Goal: Task Accomplishment & Management: Manage account settings

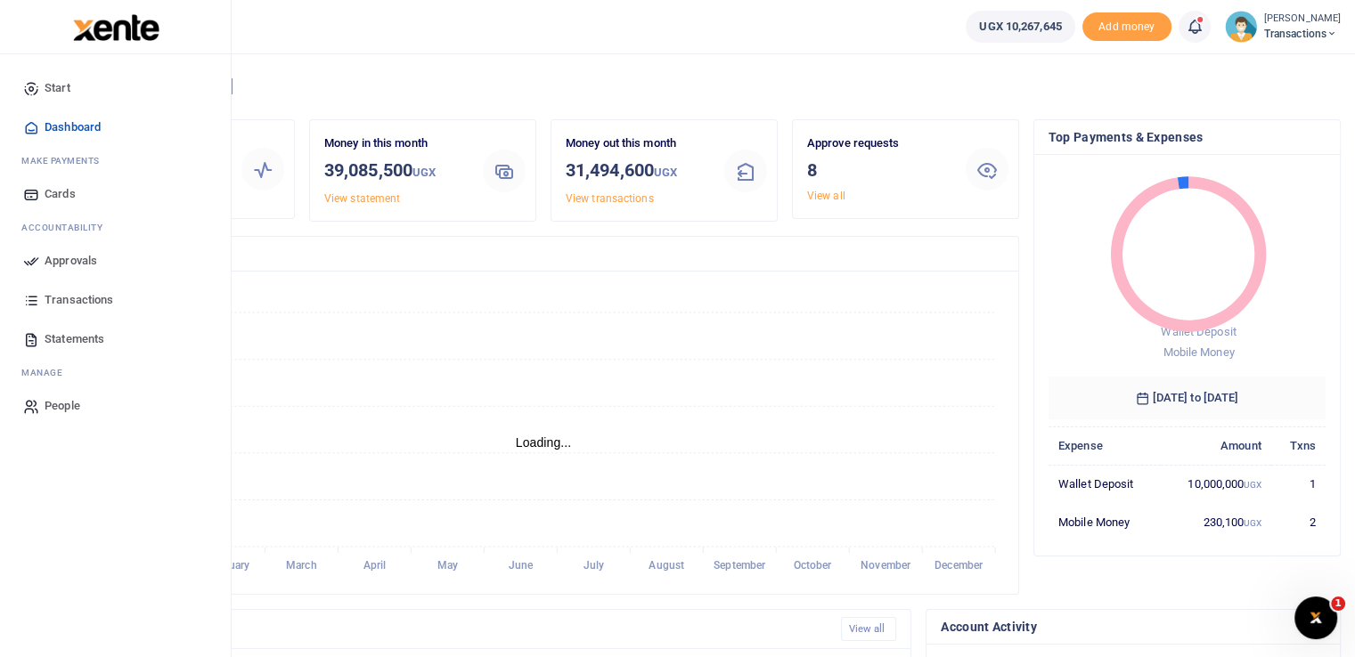
scroll to position [14, 14]
click at [27, 257] on icon at bounding box center [31, 261] width 16 height 16
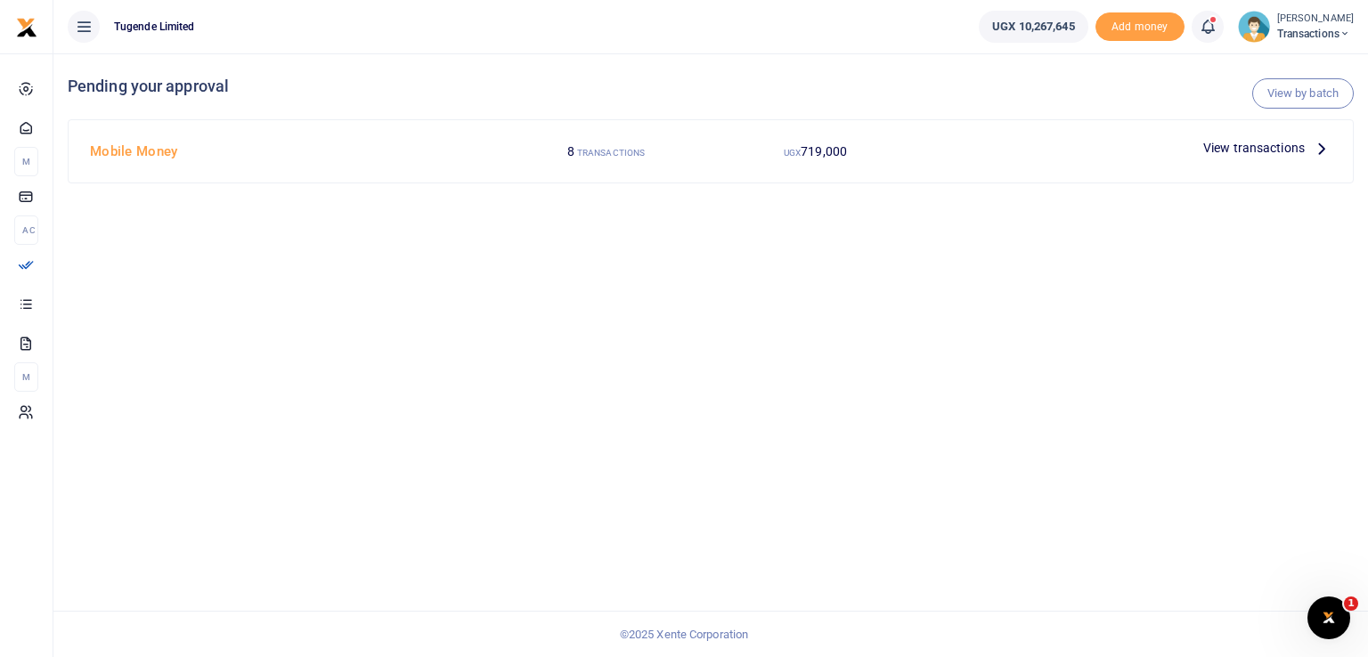
click at [1240, 146] on span "View transactions" at bounding box center [1255, 148] width 102 height 20
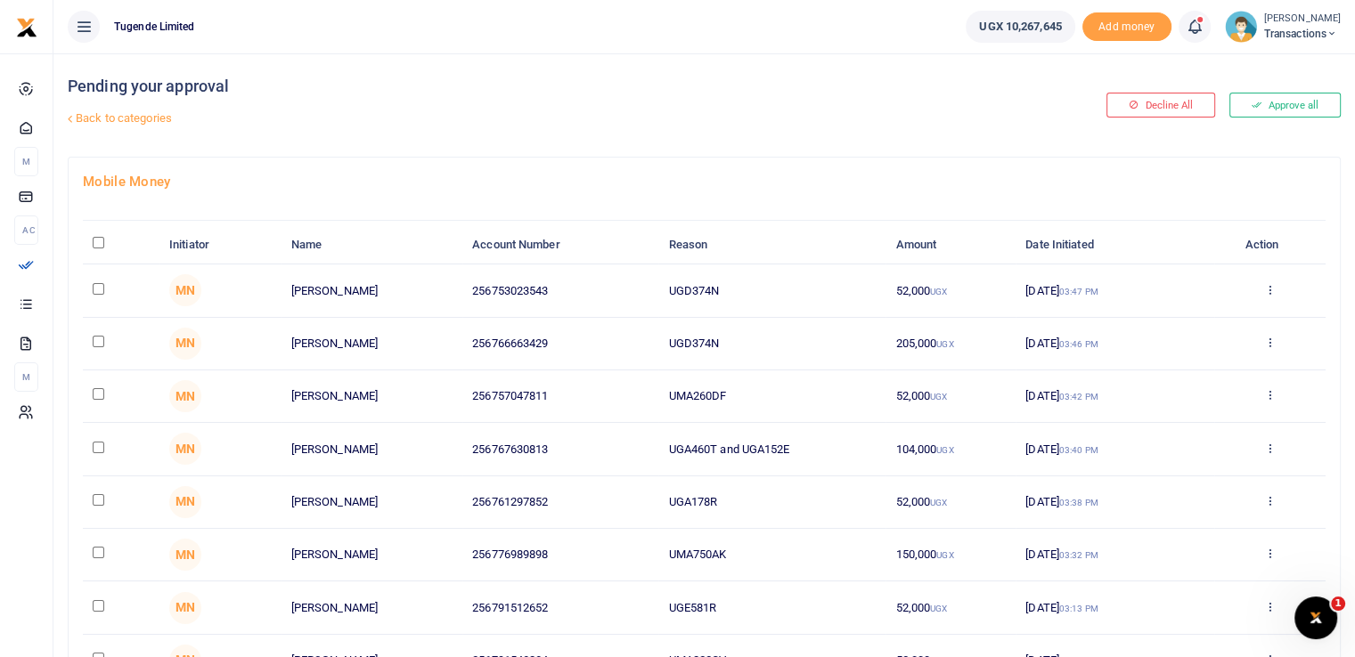
scroll to position [175, 0]
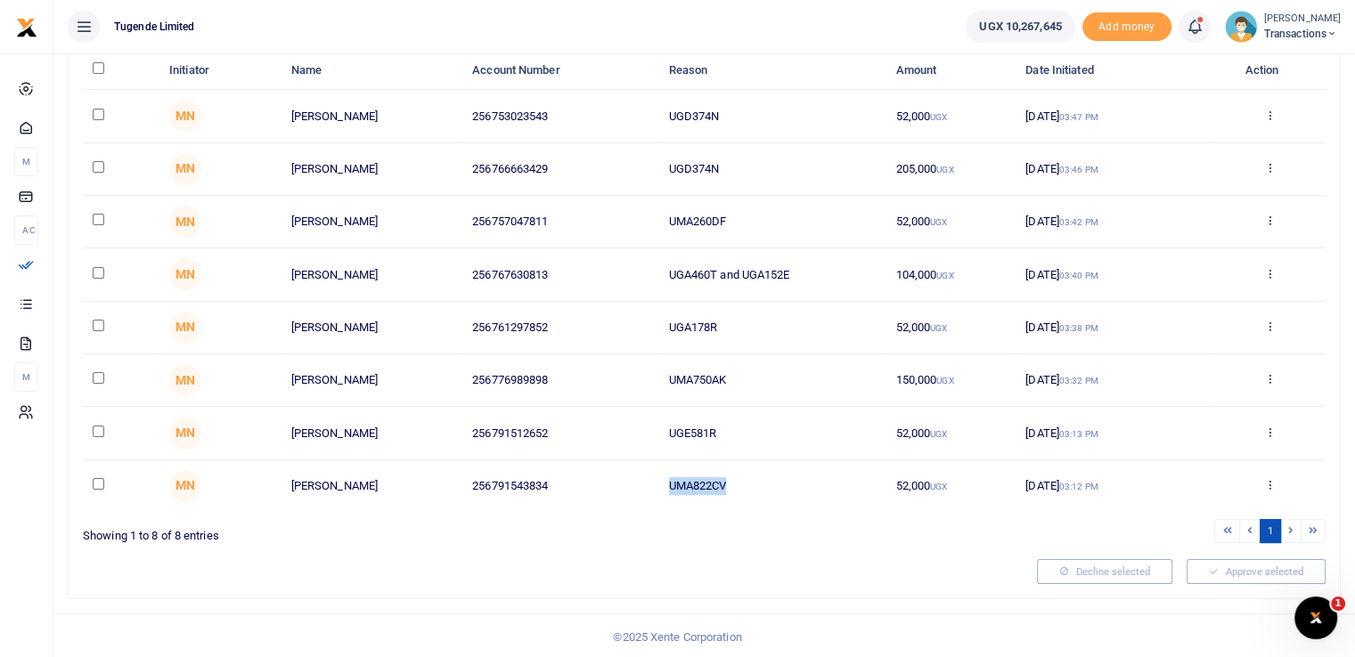
drag, startPoint x: 734, startPoint y: 481, endPoint x: 640, endPoint y: 473, distance: 94.8
click at [640, 473] on tr "MN [PERSON_NAME] 256791543834 UMA822CV 52,000 UGX [DATE] 03:12 PM Approve Decli…" at bounding box center [704, 487] width 1243 height 52
copy tr "UMA822CV"
click at [735, 573] on div at bounding box center [553, 571] width 954 height 25
drag, startPoint x: 741, startPoint y: 431, endPoint x: 639, endPoint y: 424, distance: 102.7
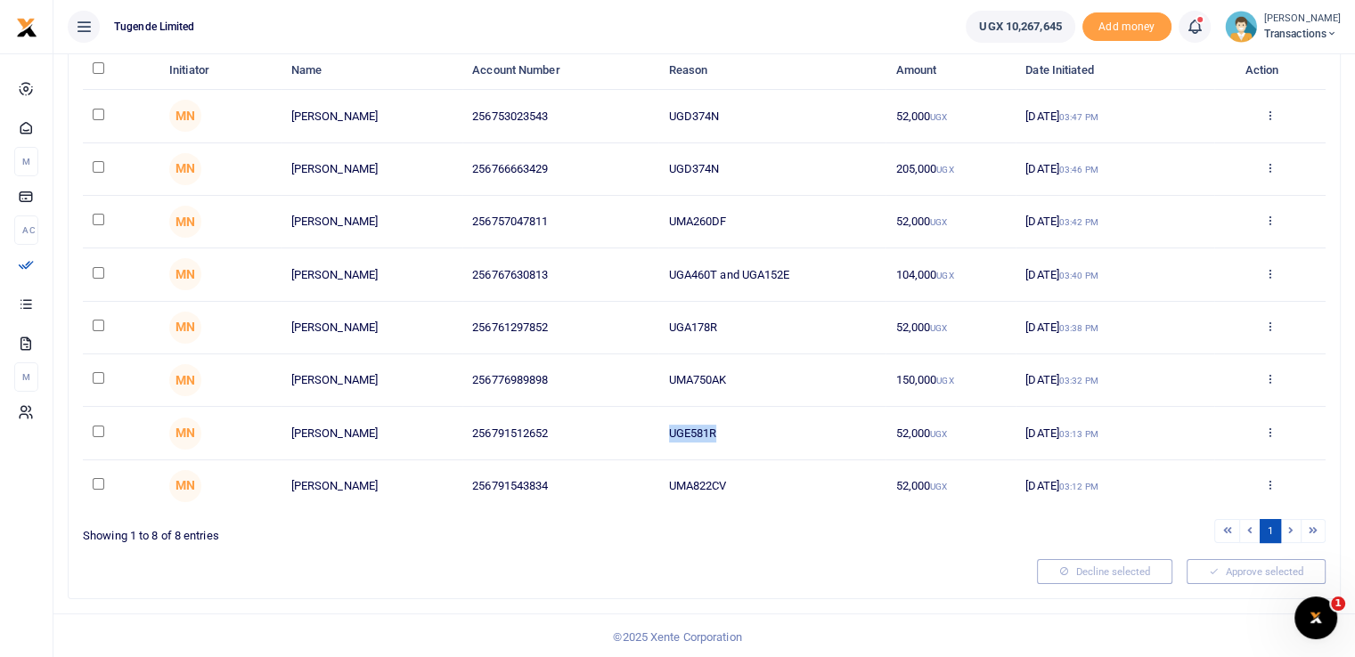
click at [639, 424] on tr "MN [PERSON_NAME] 256791512652 UGE581R 52,000 UGX [DATE] 03:13 PM Approve Declin…" at bounding box center [704, 433] width 1243 height 53
copy tr "UGE581R"
drag, startPoint x: 751, startPoint y: 381, endPoint x: 658, endPoint y: 357, distance: 95.7
click at [658, 357] on td "UMA750AK" at bounding box center [771, 381] width 227 height 53
copy td "UMA750AK"
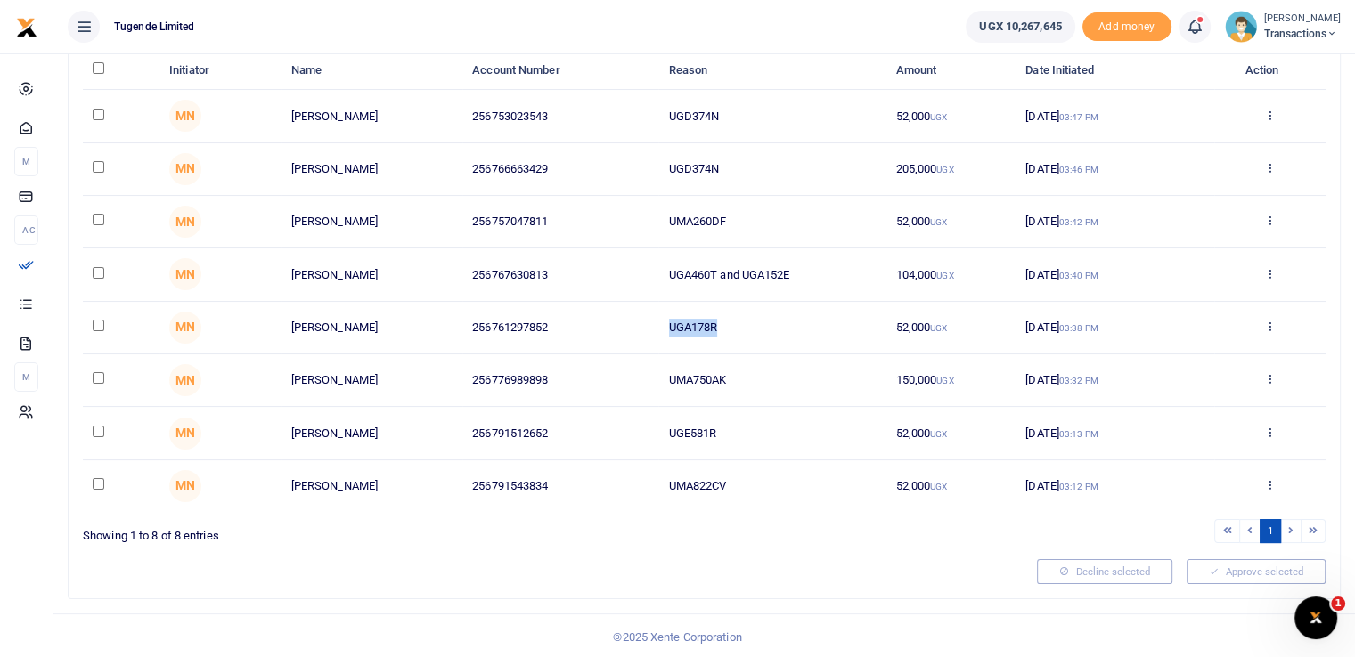
drag, startPoint x: 730, startPoint y: 322, endPoint x: 609, endPoint y: 322, distance: 120.3
click at [609, 322] on tr "MN [PERSON_NAME] 256761297852 UGA178R 52,000 UGX [DATE] 03:38 PM Approve Declin…" at bounding box center [704, 328] width 1243 height 53
copy tr "UGA178R"
drag, startPoint x: 792, startPoint y: 270, endPoint x: 659, endPoint y: 276, distance: 132.9
click at [659, 276] on td "UGA460T and UGA152E" at bounding box center [771, 275] width 227 height 53
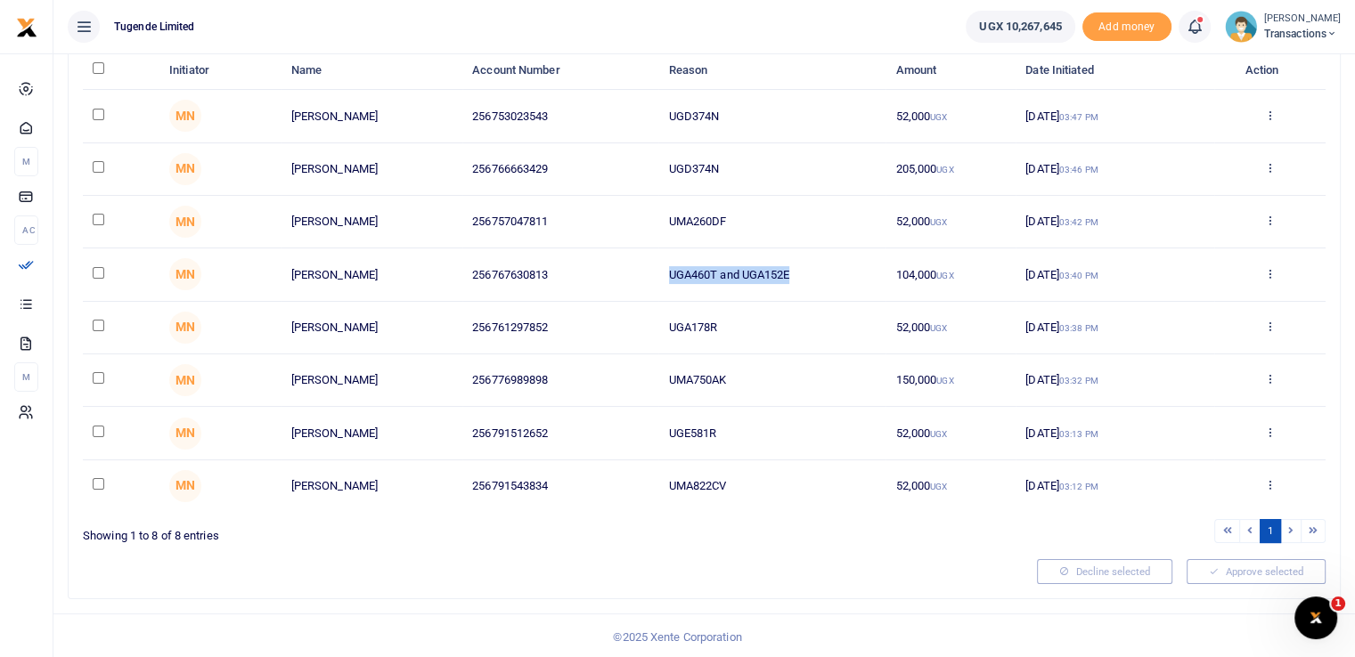
copy td "UGA460T and UGA152E"
drag, startPoint x: 727, startPoint y: 217, endPoint x: 649, endPoint y: 219, distance: 78.4
click at [649, 219] on tr "MN [PERSON_NAME] 256757047811 UMA260DF 52,000 UGX [DATE] 03:42 PM Approve Decli…" at bounding box center [704, 222] width 1243 height 53
copy tr "UMA260DF"
drag, startPoint x: 731, startPoint y: 162, endPoint x: 570, endPoint y: 153, distance: 160.6
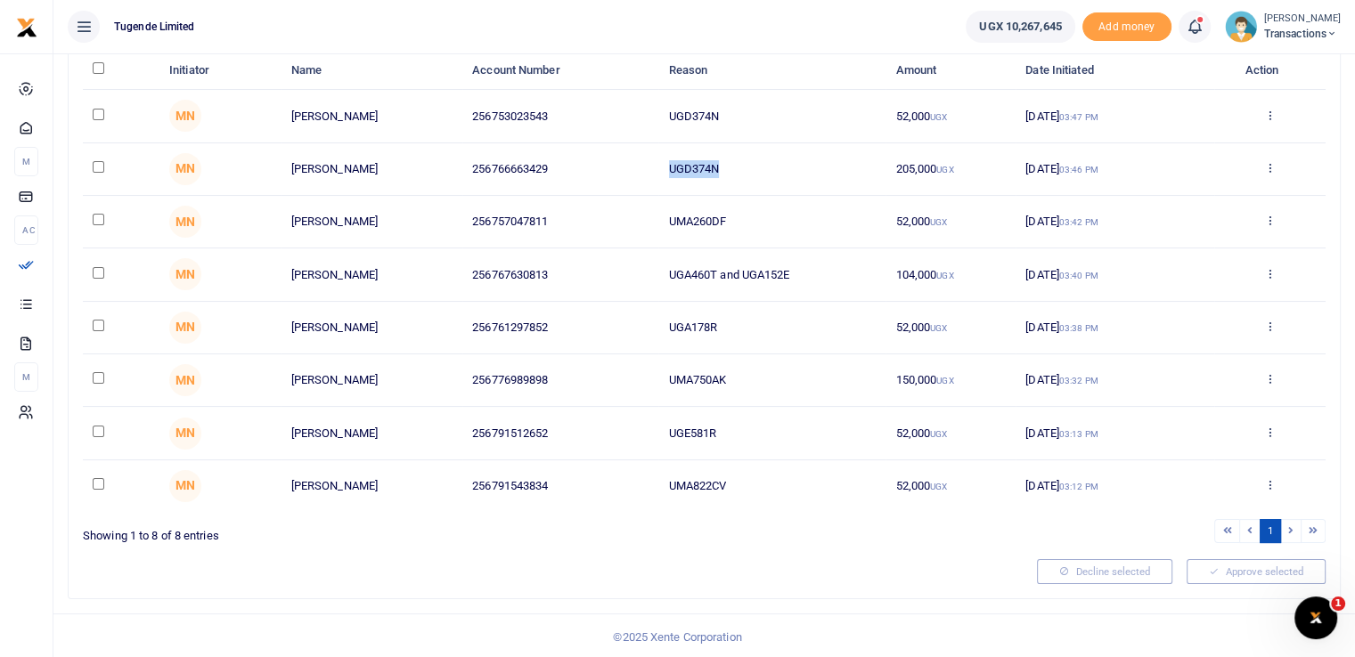
click at [570, 153] on tr "MN [PERSON_NAME] 256766663429 UGD374N 205,000 UGX [DATE] 03:46 PM Approve Decli…" at bounding box center [704, 169] width 1243 height 53
copy tr "UGD374N"
drag, startPoint x: 726, startPoint y: 107, endPoint x: 624, endPoint y: 110, distance: 101.6
click at [624, 110] on tr "MN [PERSON_NAME] 256753023543 UGD374N 52,000 UGX [DATE] 03:47 PM Approve Declin…" at bounding box center [704, 116] width 1243 height 53
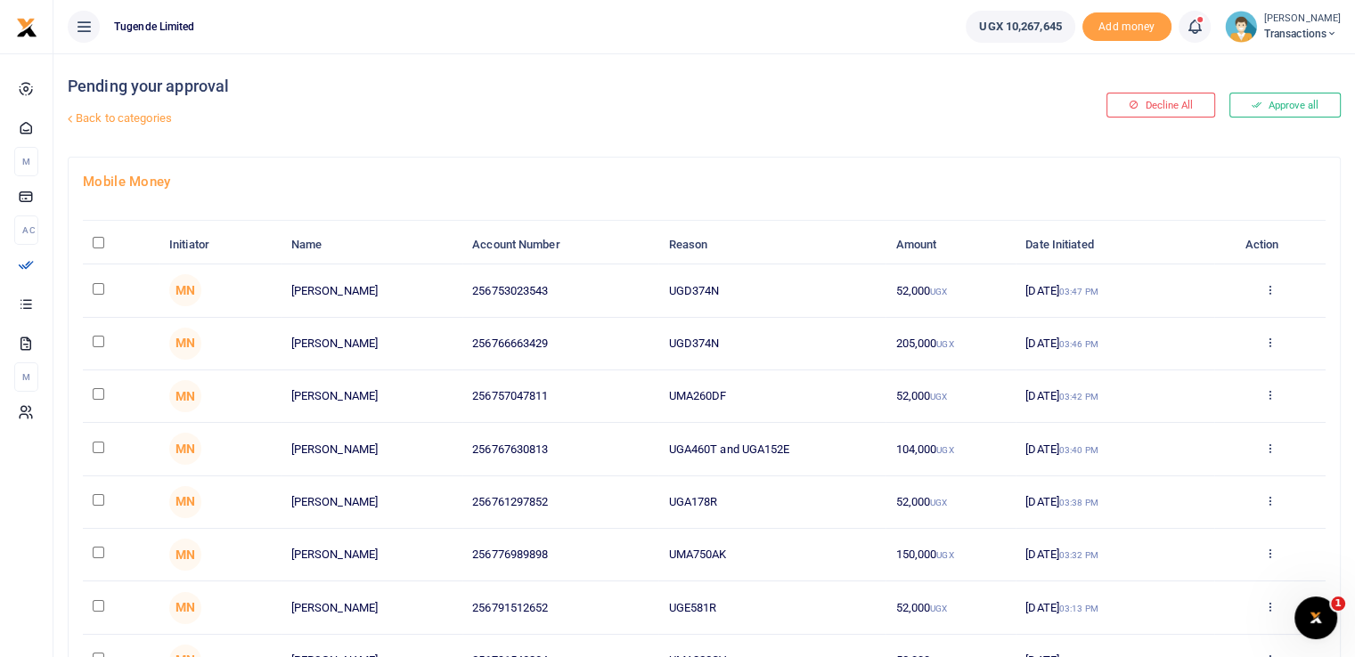
click at [536, 141] on div "Pending your approval Back to categories" at bounding box center [490, 104] width 844 height 103
click at [100, 243] on input "\a \a : activate to sort column descending" at bounding box center [99, 243] width 12 height 12
checkbox input "true"
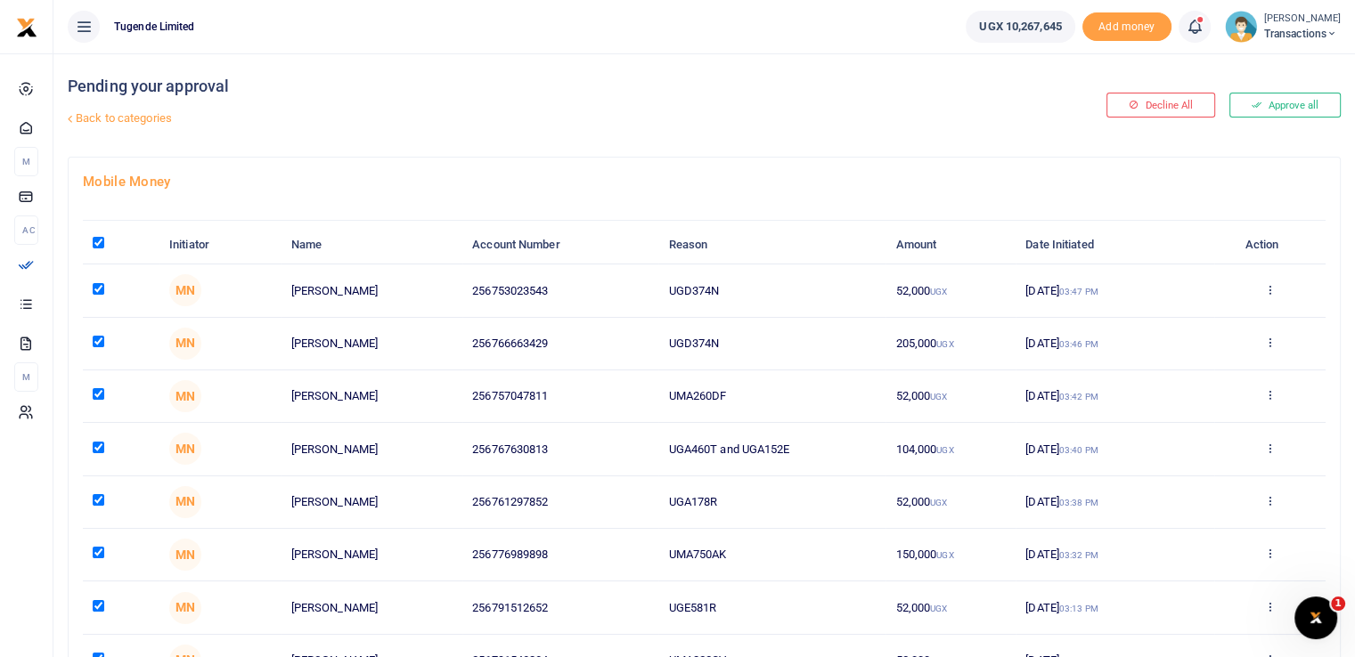
checkbox input "true"
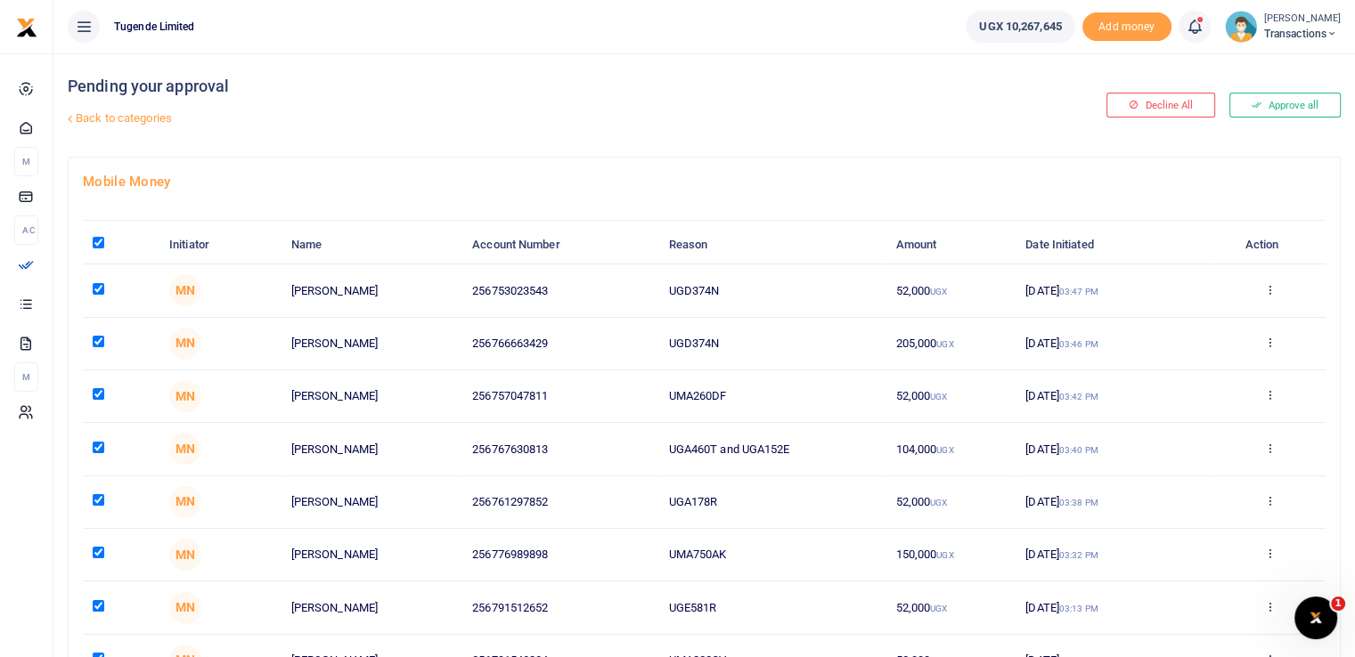
checkbox input "true"
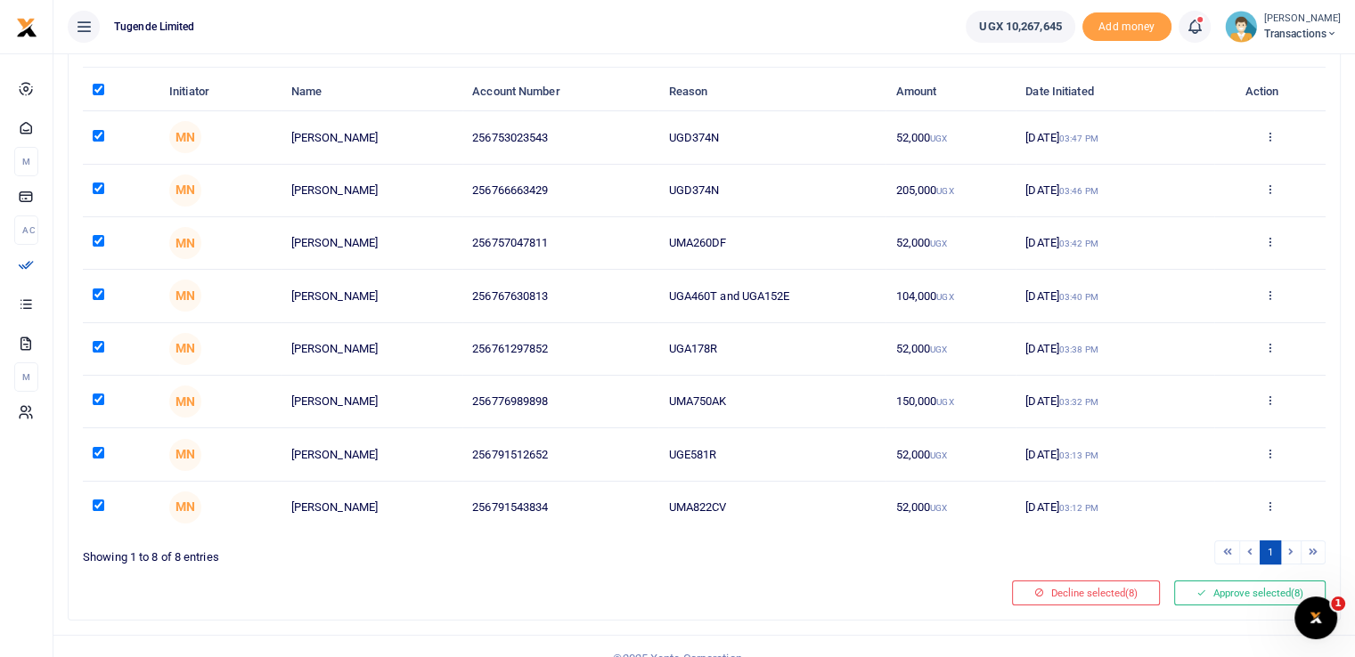
scroll to position [160, 0]
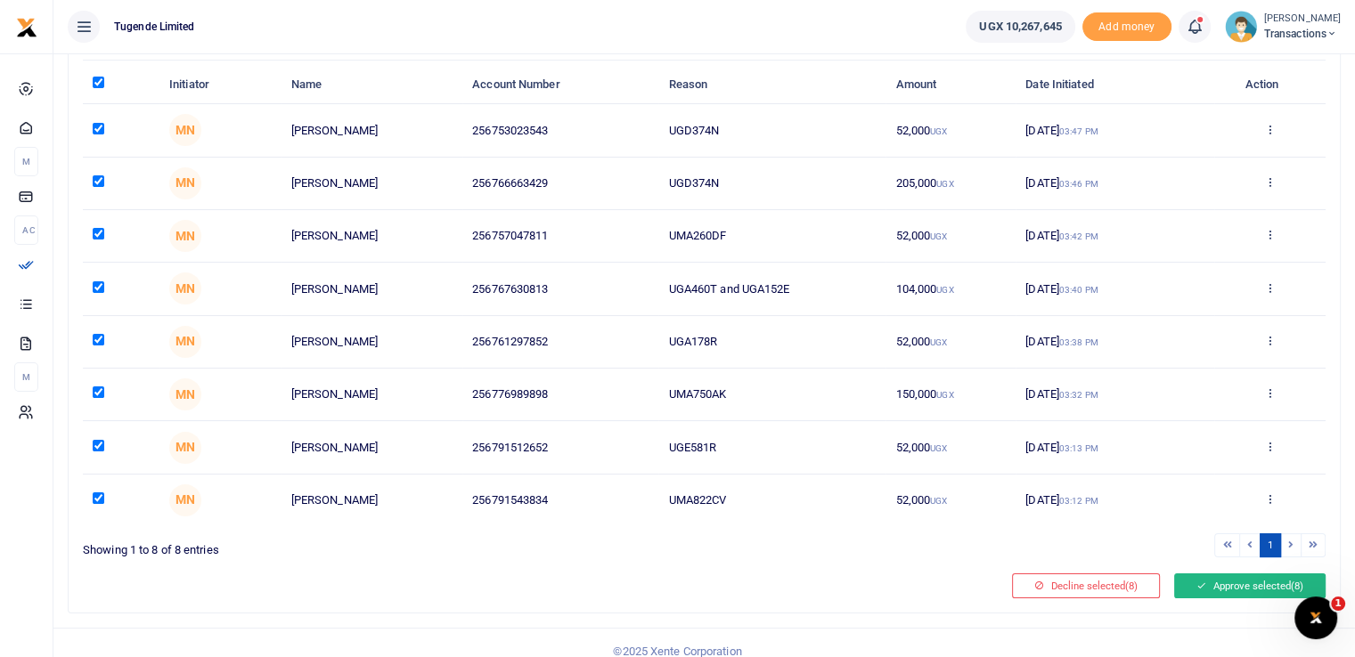
click at [1234, 581] on button "Approve selected (8)" at bounding box center [1249, 586] width 151 height 25
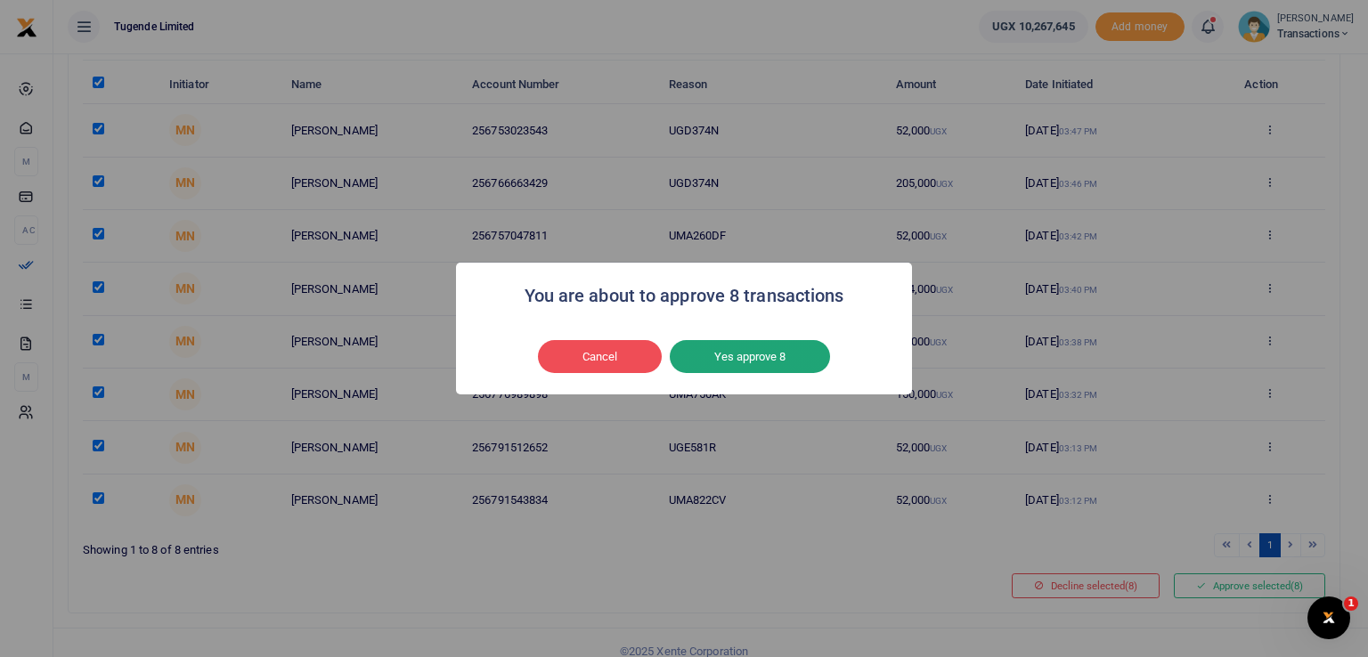
click at [759, 365] on button "Yes approve 8" at bounding box center [750, 357] width 160 height 34
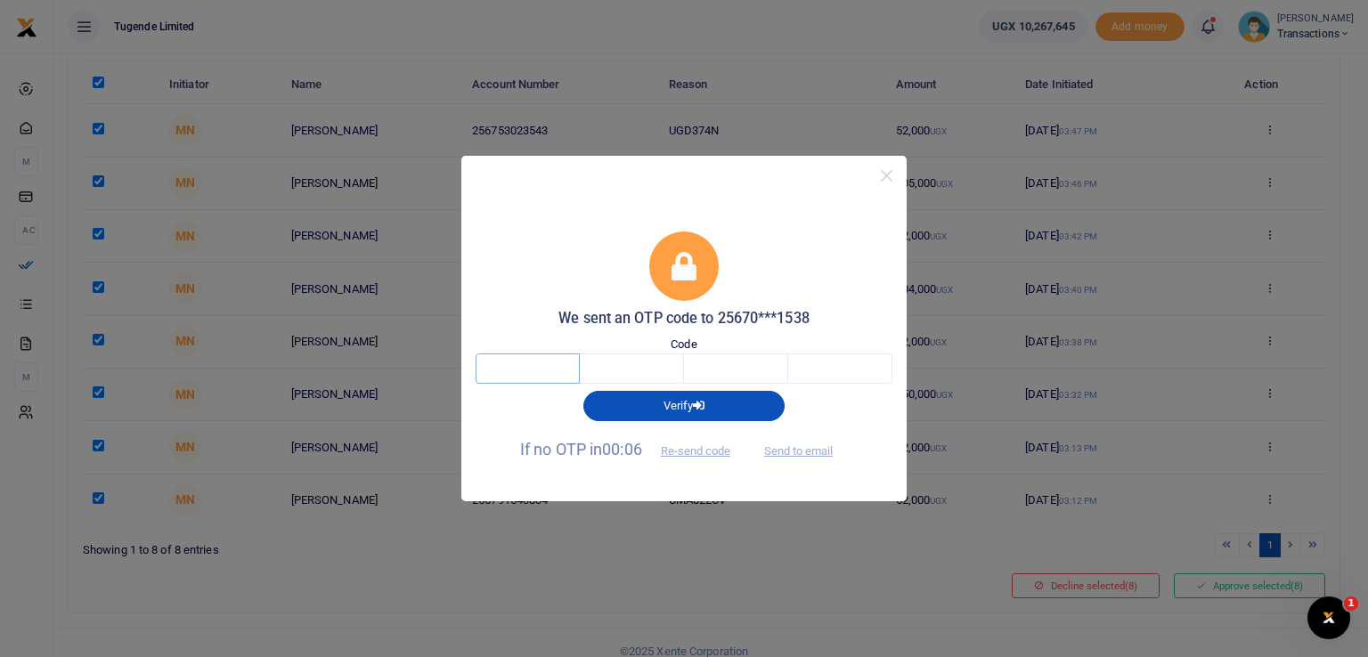
click at [519, 368] on input "text" at bounding box center [528, 369] width 104 height 30
type input "9"
type input "7"
type input "2"
type input "0"
